Goal: Information Seeking & Learning: Learn about a topic

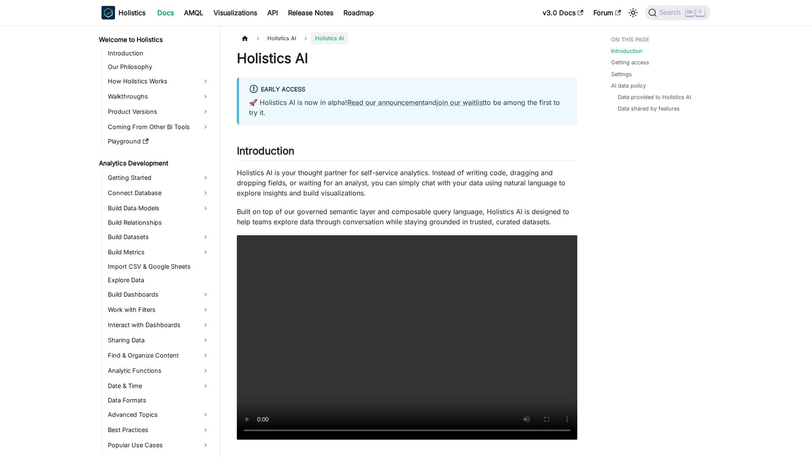
scroll to position [117, 0]
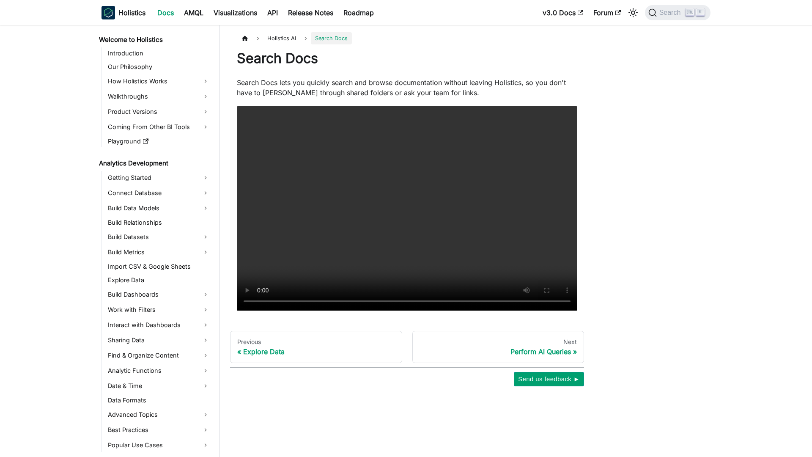
scroll to position [157, 0]
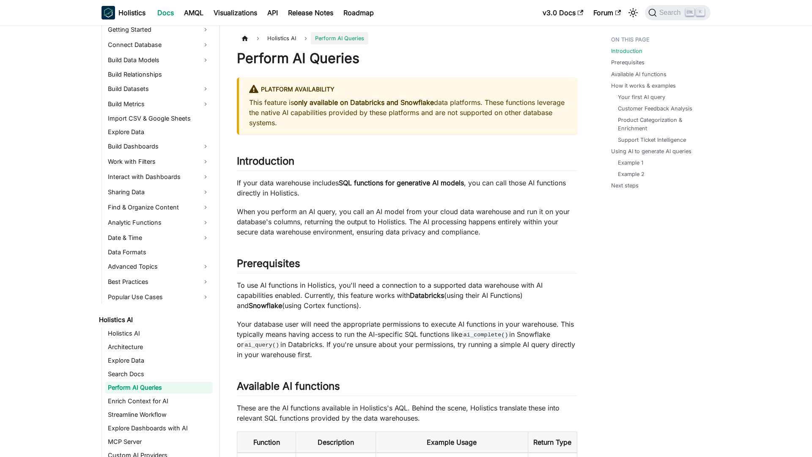
scroll to position [171, 0]
